Goal: Task Accomplishment & Management: Complete application form

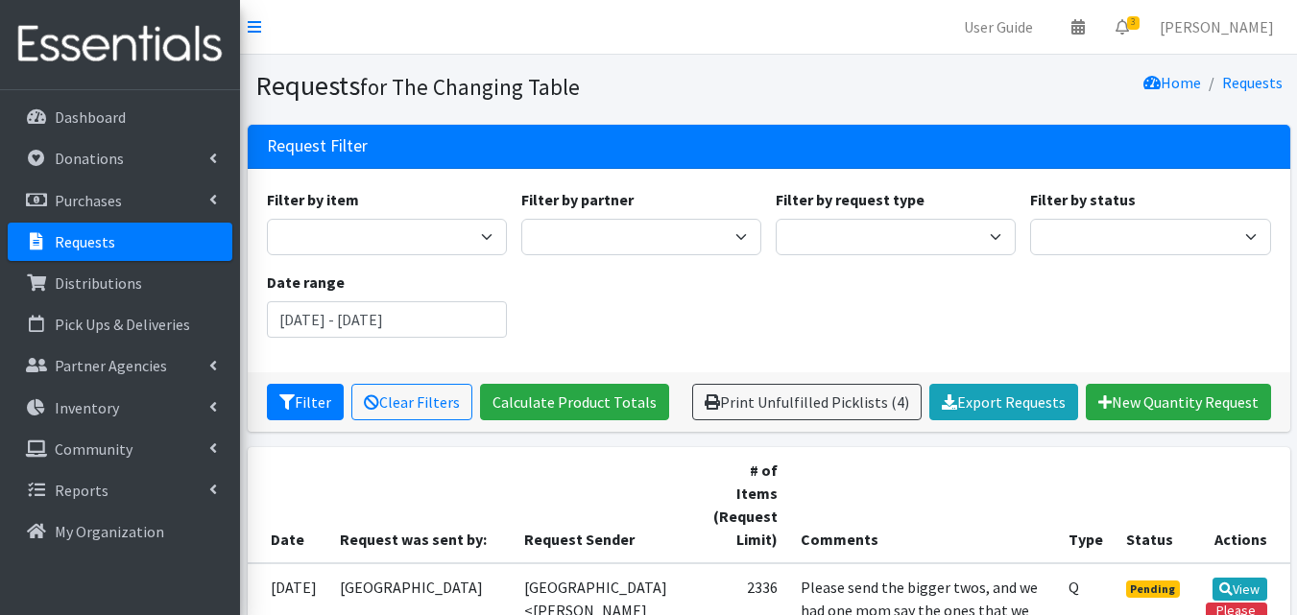
scroll to position [172, 0]
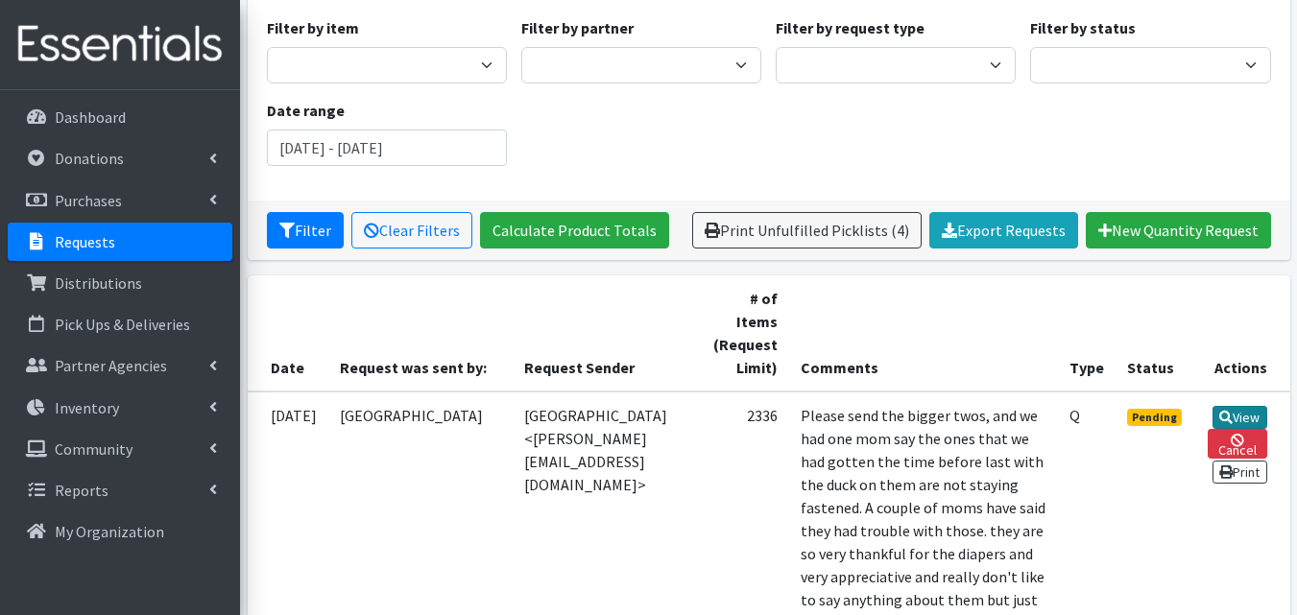
click at [1239, 406] on link "View" at bounding box center [1240, 417] width 55 height 23
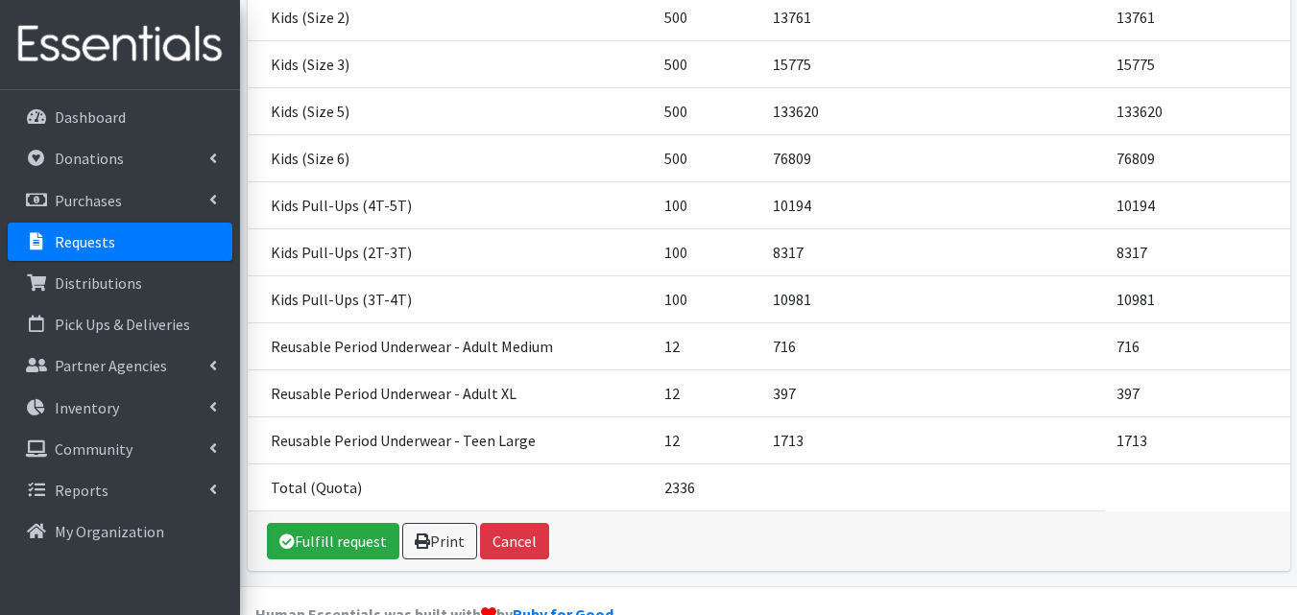
scroll to position [537, 0]
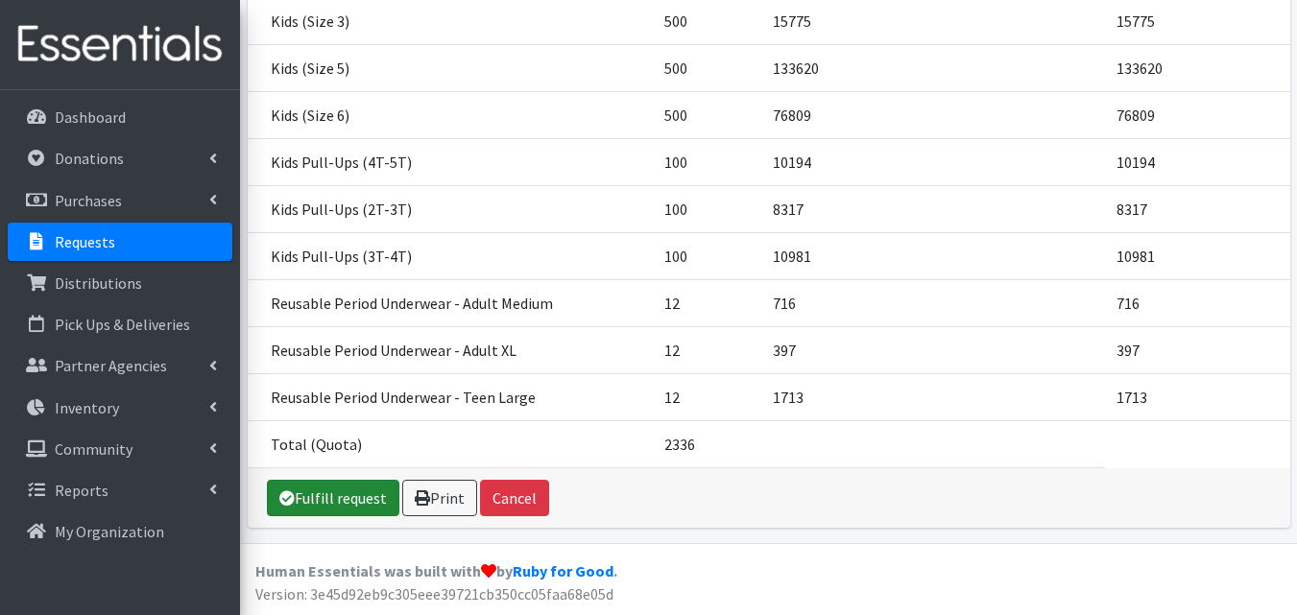
click at [366, 498] on link "Fulfill request" at bounding box center [333, 498] width 132 height 36
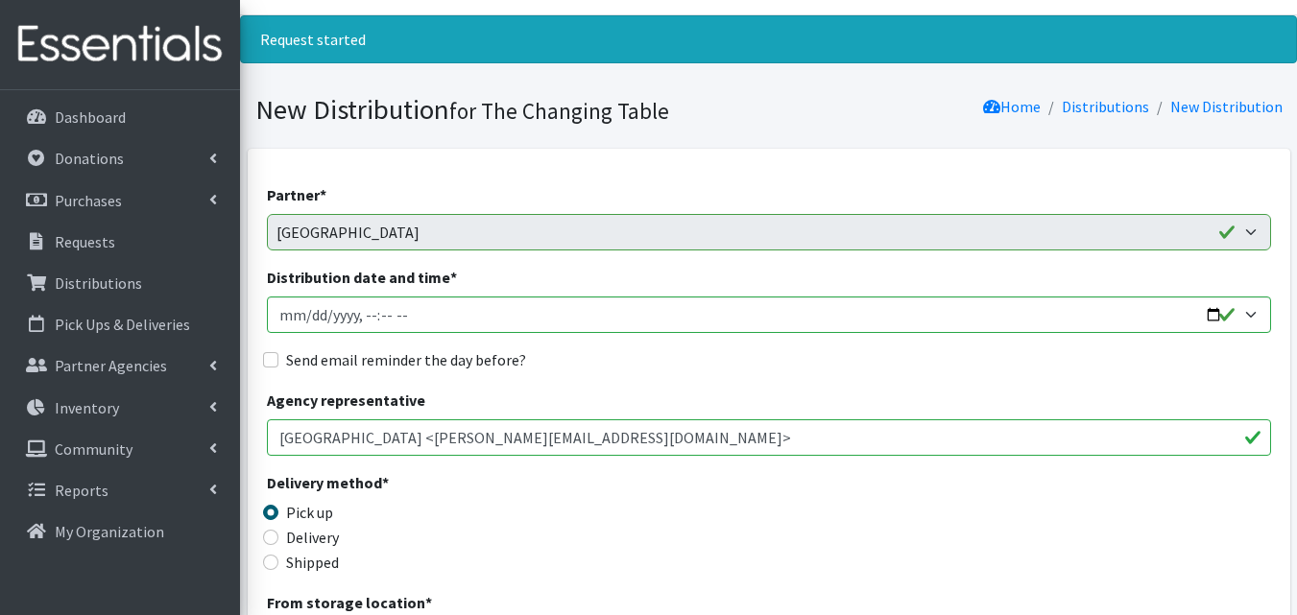
scroll to position [46, 0]
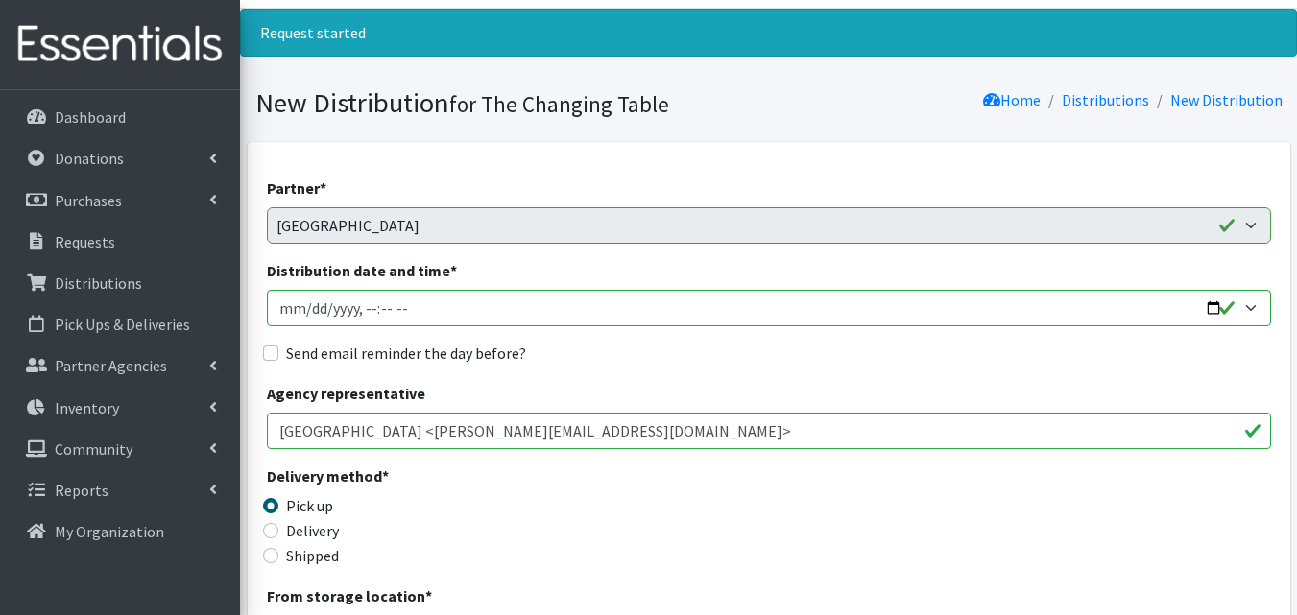
click at [271, 357] on input "Send email reminder the day before?" at bounding box center [270, 353] width 15 height 15
checkbox input "true"
click at [1226, 310] on input "Distribution date and time *" at bounding box center [769, 308] width 1004 height 36
click at [1191, 310] on input "Distribution date and time *" at bounding box center [769, 308] width 1004 height 36
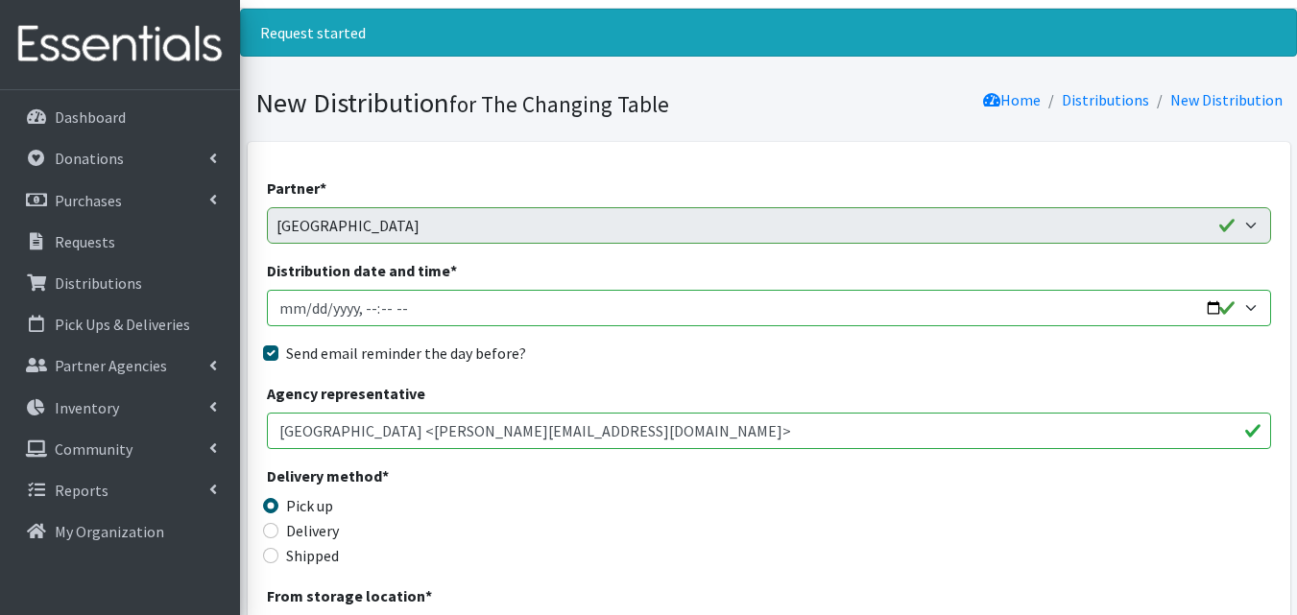
click at [1215, 303] on input "Distribution date and time *" at bounding box center [769, 308] width 1004 height 36
type input "2025-10-03T10:00"
click at [716, 363] on div "Send email reminder the day before?" at bounding box center [769, 353] width 1004 height 23
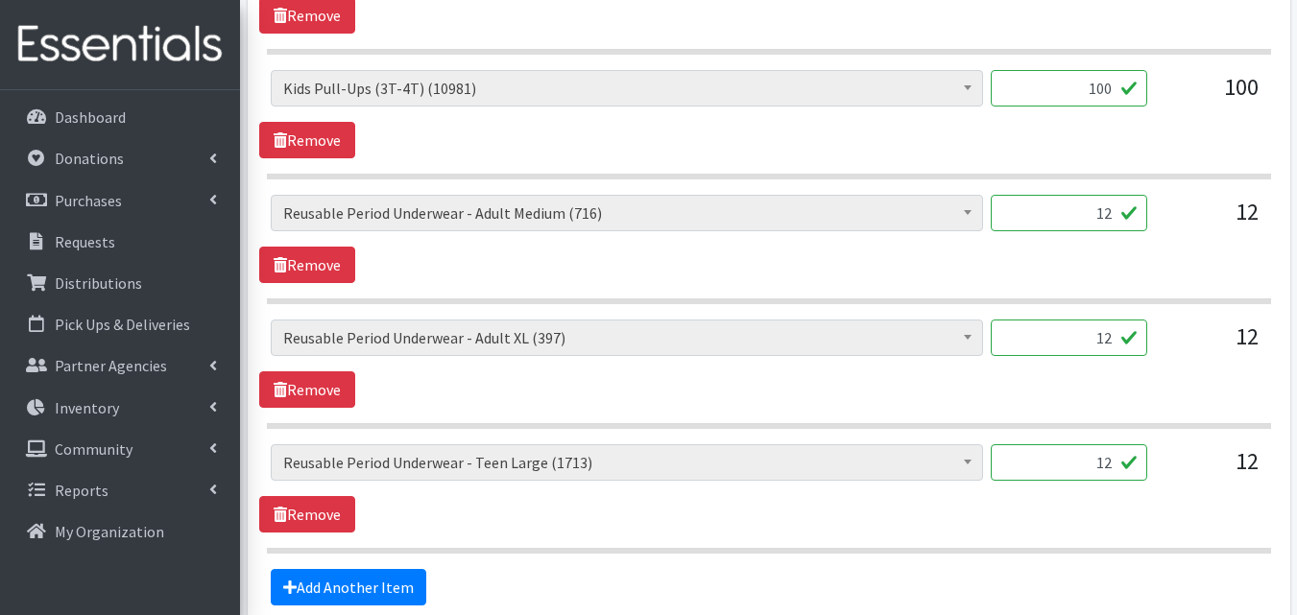
scroll to position [1796, 0]
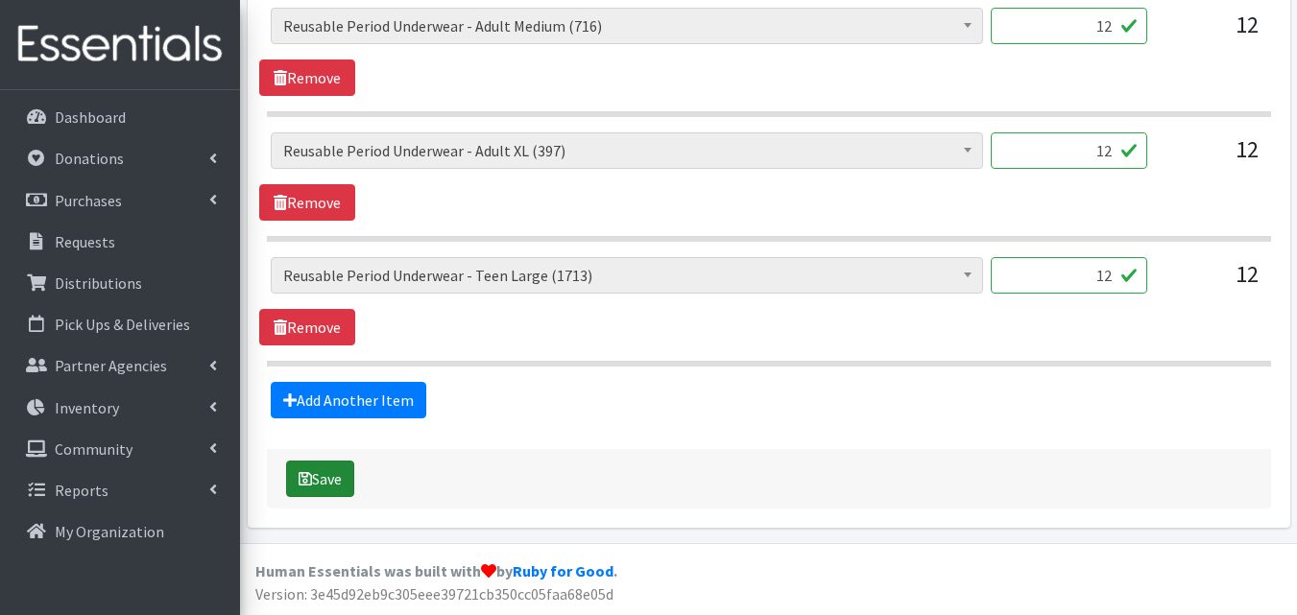
click at [334, 489] on button "Save" at bounding box center [320, 479] width 68 height 36
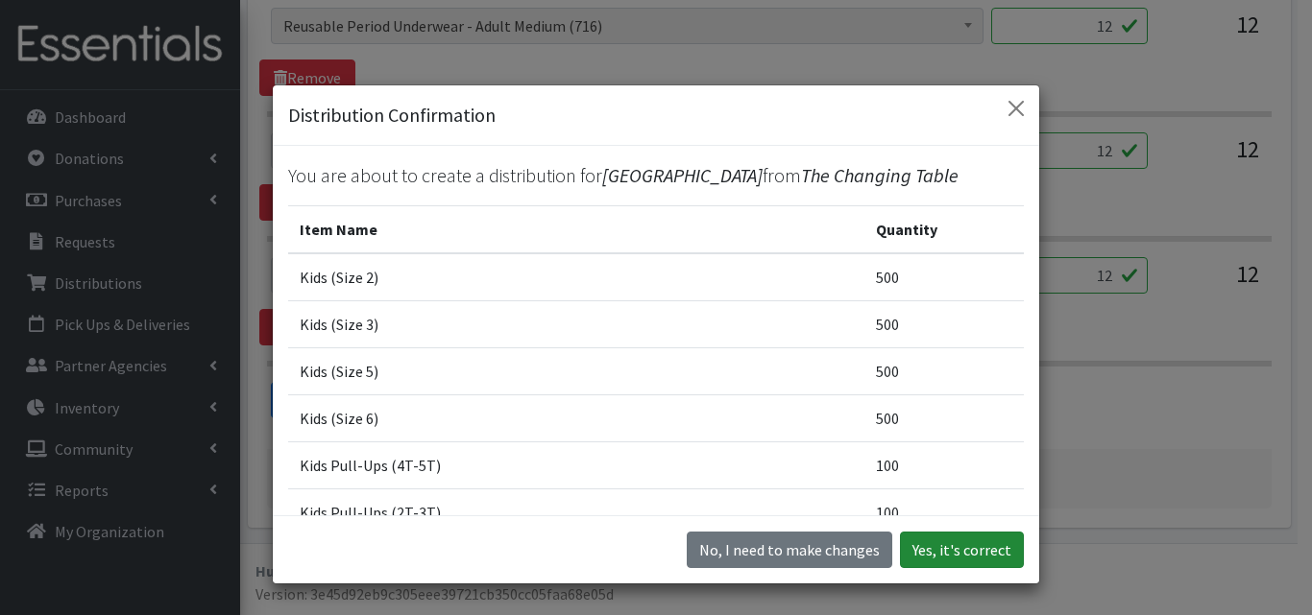
click at [969, 565] on button "Yes, it's correct" at bounding box center [962, 550] width 124 height 36
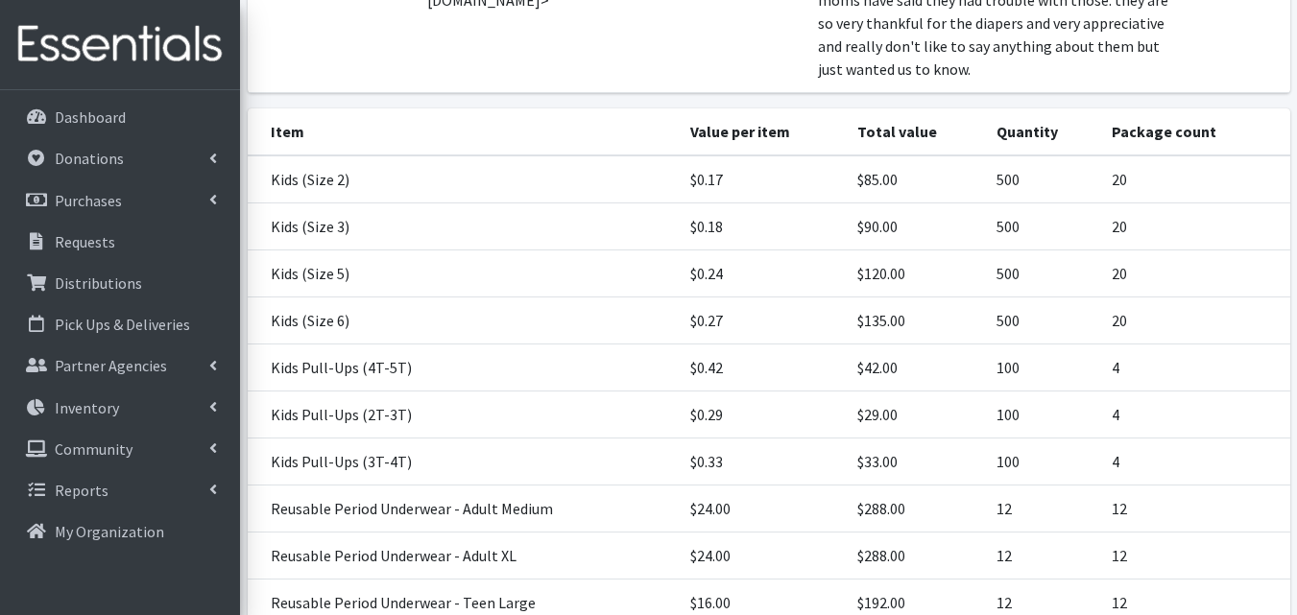
scroll to position [590, 0]
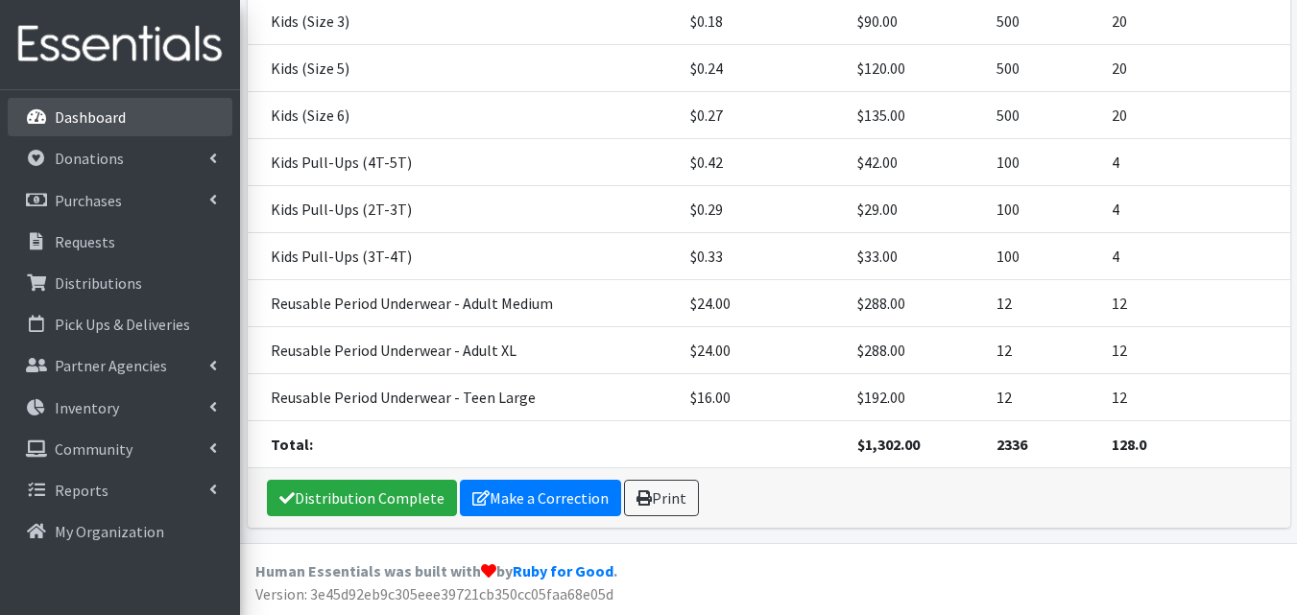
click at [132, 127] on link "Dashboard" at bounding box center [120, 117] width 225 height 38
